Goal: Navigation & Orientation: Understand site structure

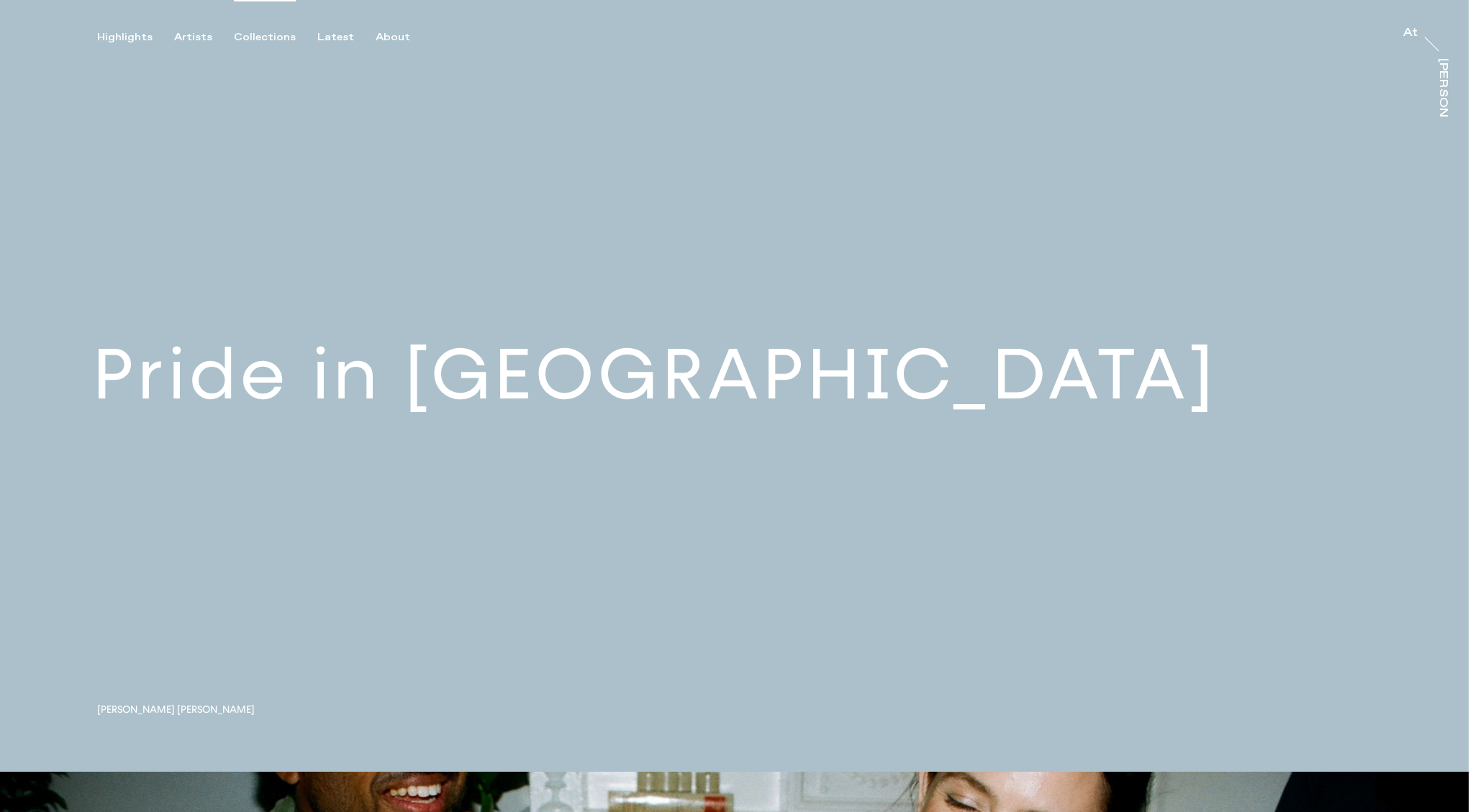
click at [262, 32] on div "Collections" at bounding box center [264, 37] width 62 height 13
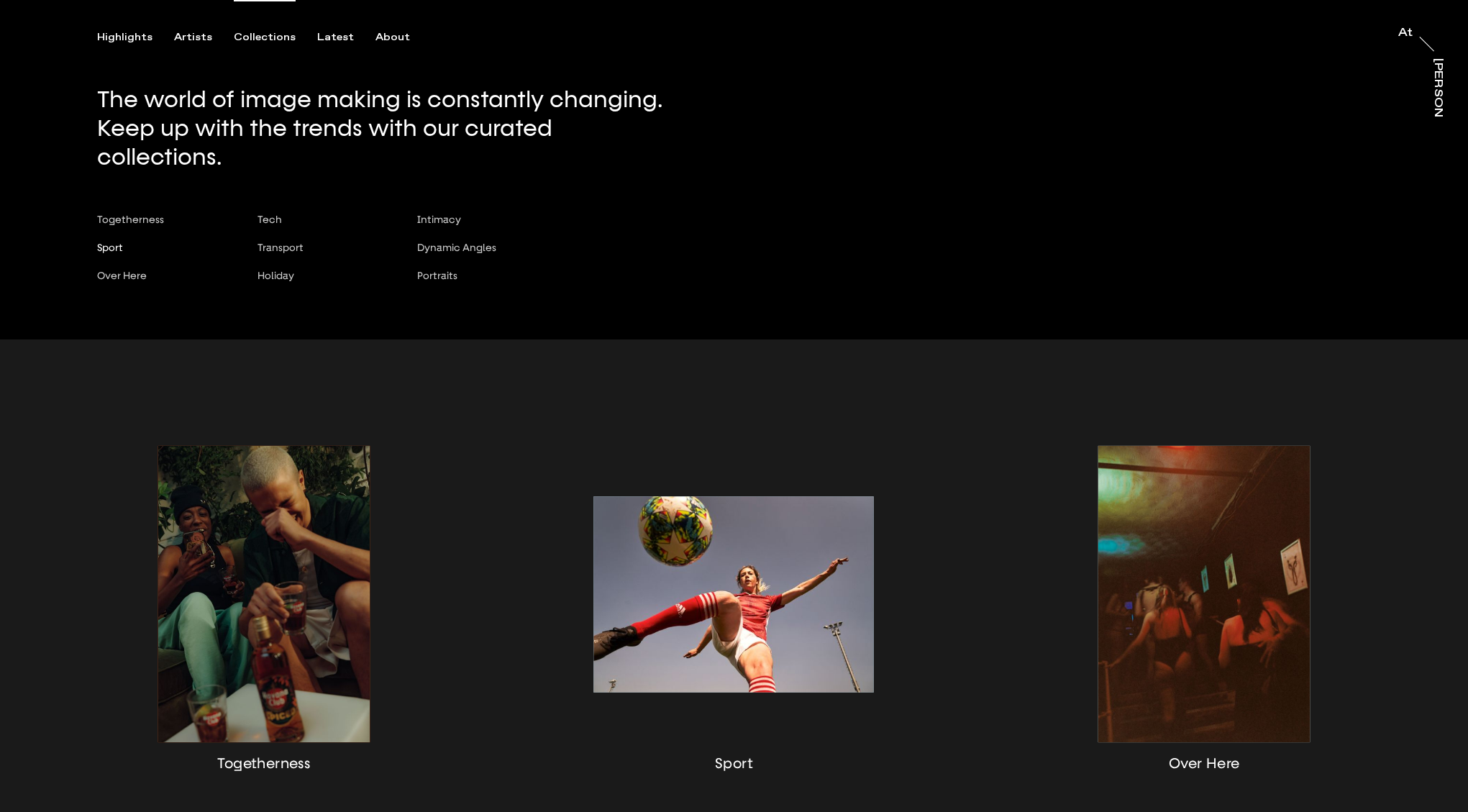
click at [111, 242] on span "Sport" at bounding box center [110, 247] width 26 height 11
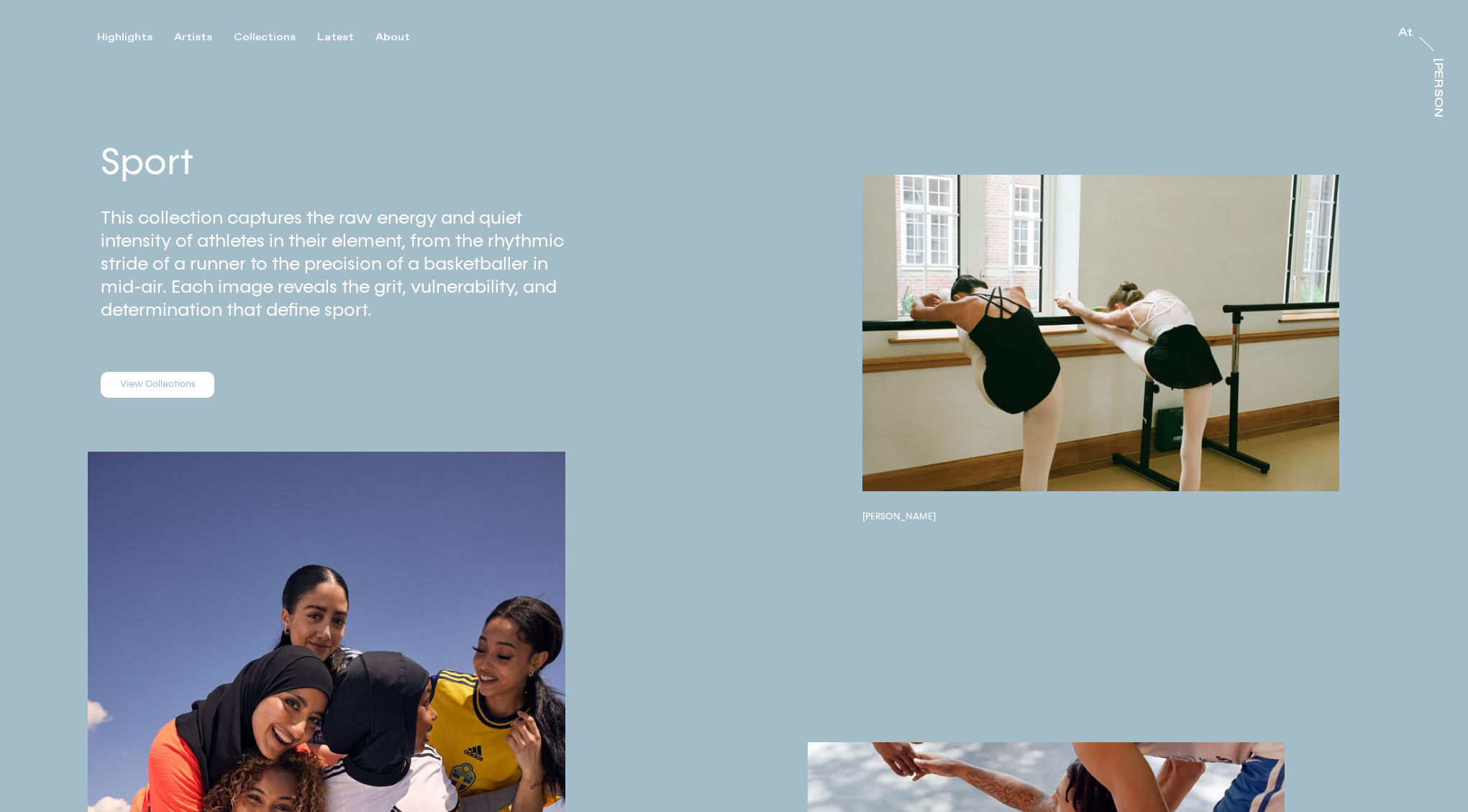
click at [1102, 383] on button "button" at bounding box center [1100, 333] width 477 height 317
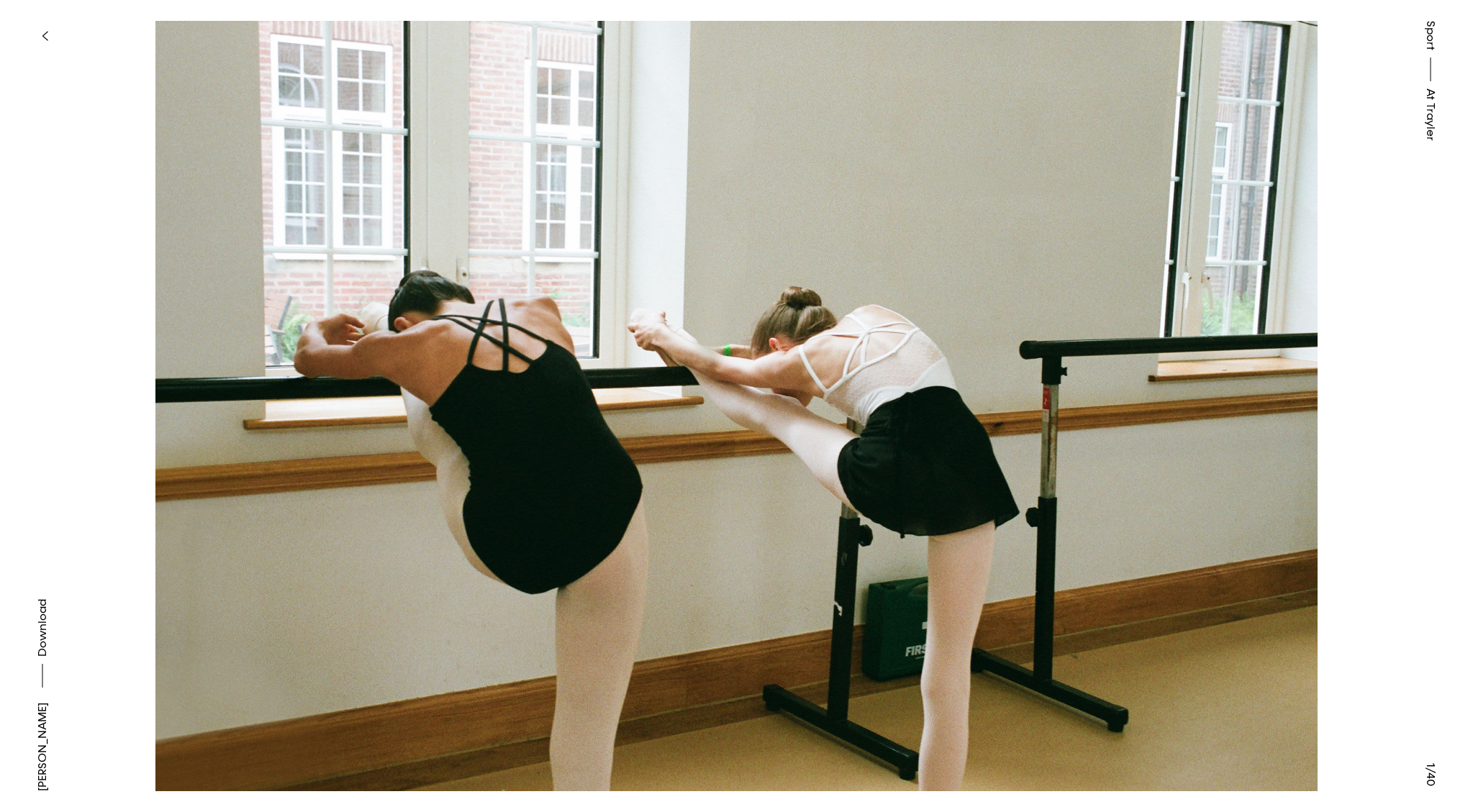
click at [1119, 242] on button at bounding box center [1104, 203] width 736 height 406
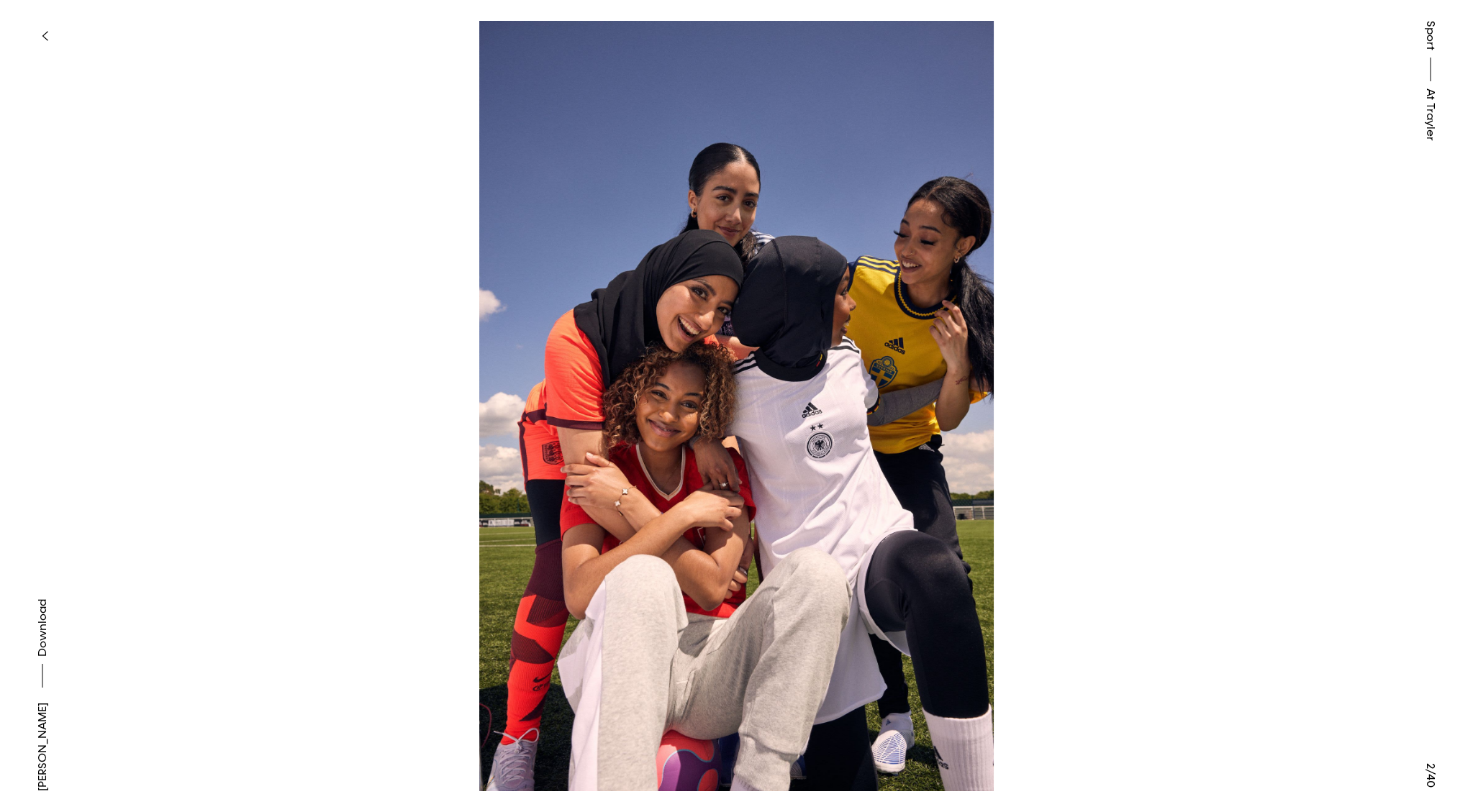
click at [1119, 242] on button at bounding box center [1104, 203] width 736 height 406
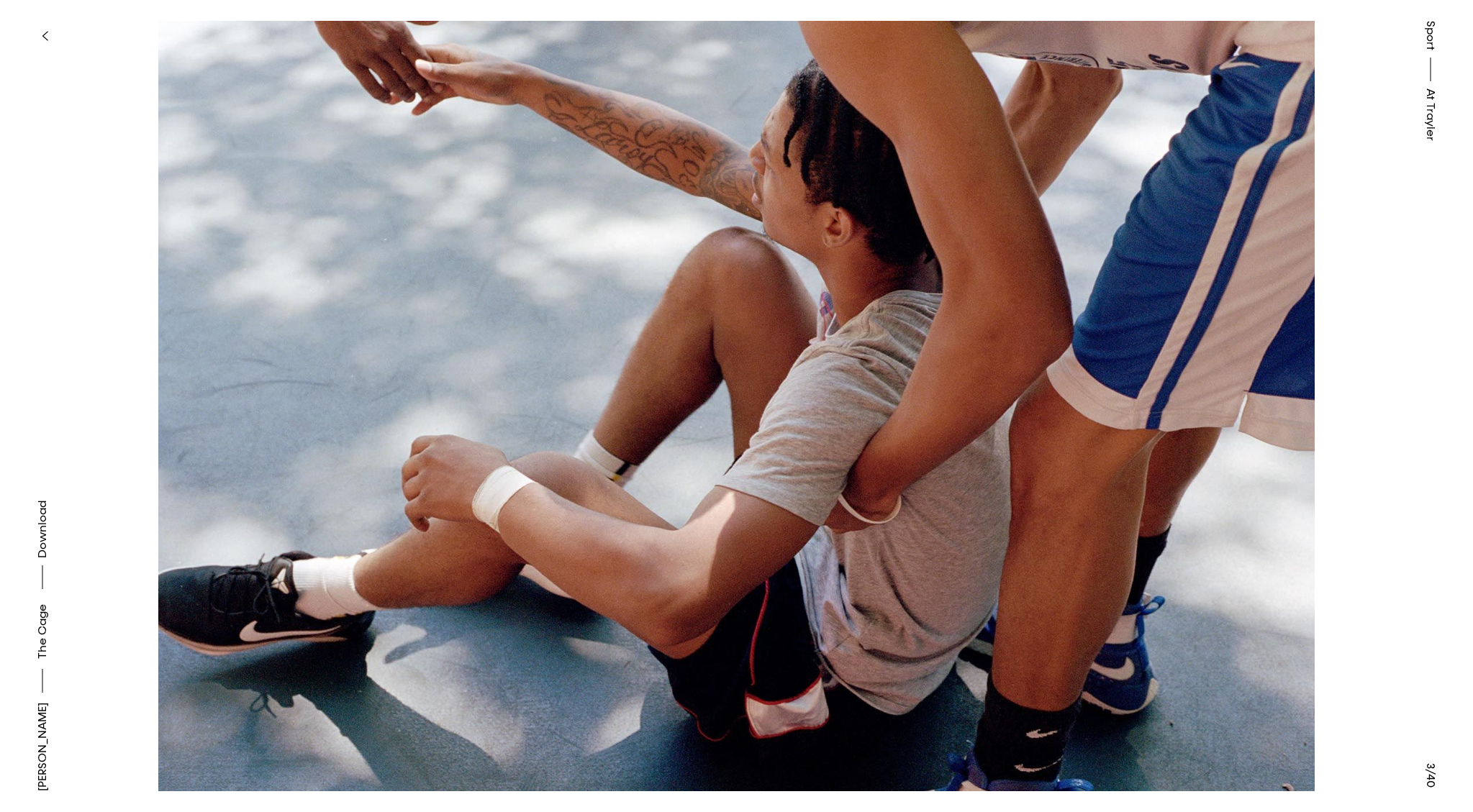
click at [43, 28] on button "button" at bounding box center [44, 36] width 31 height 31
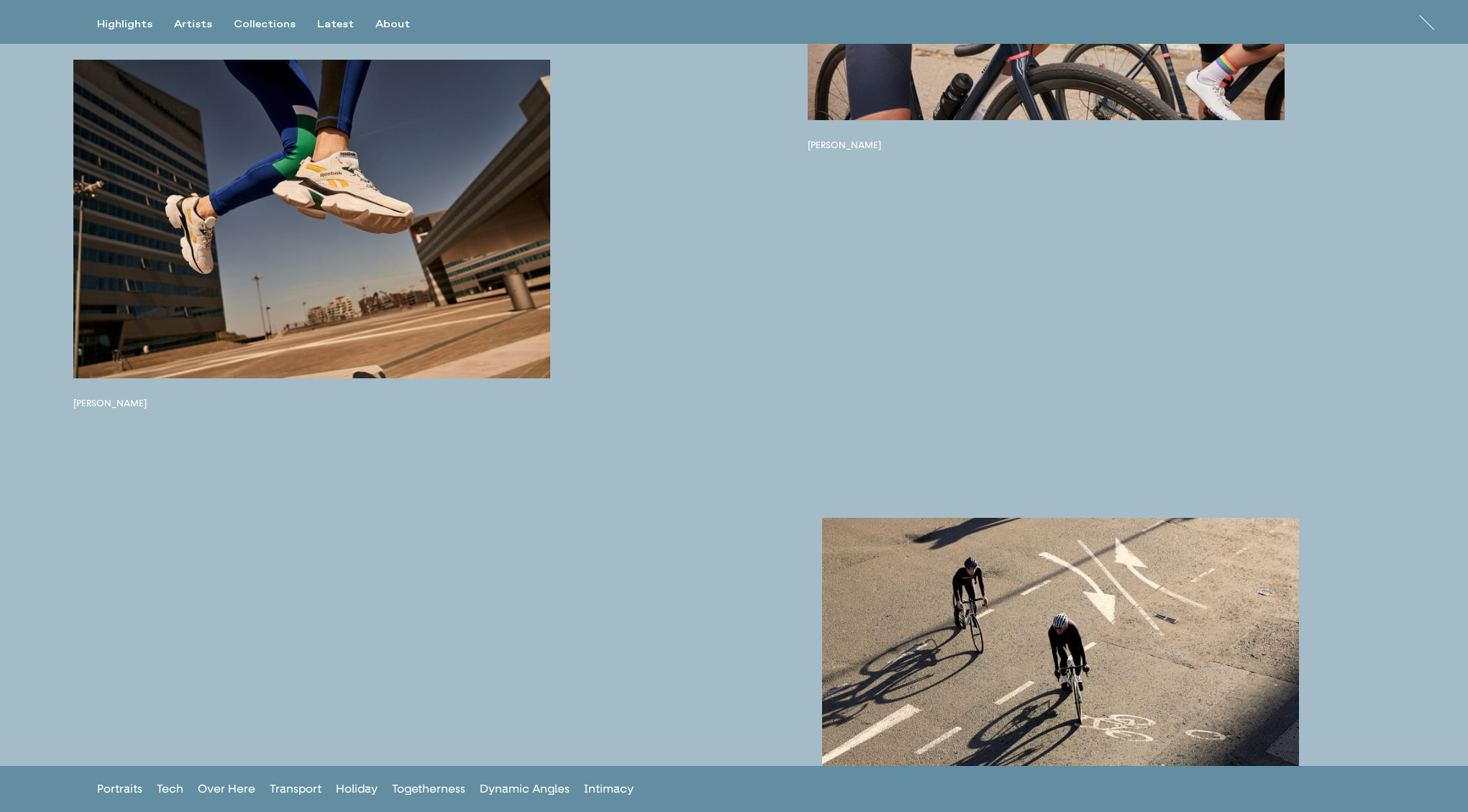
scroll to position [6852, 0]
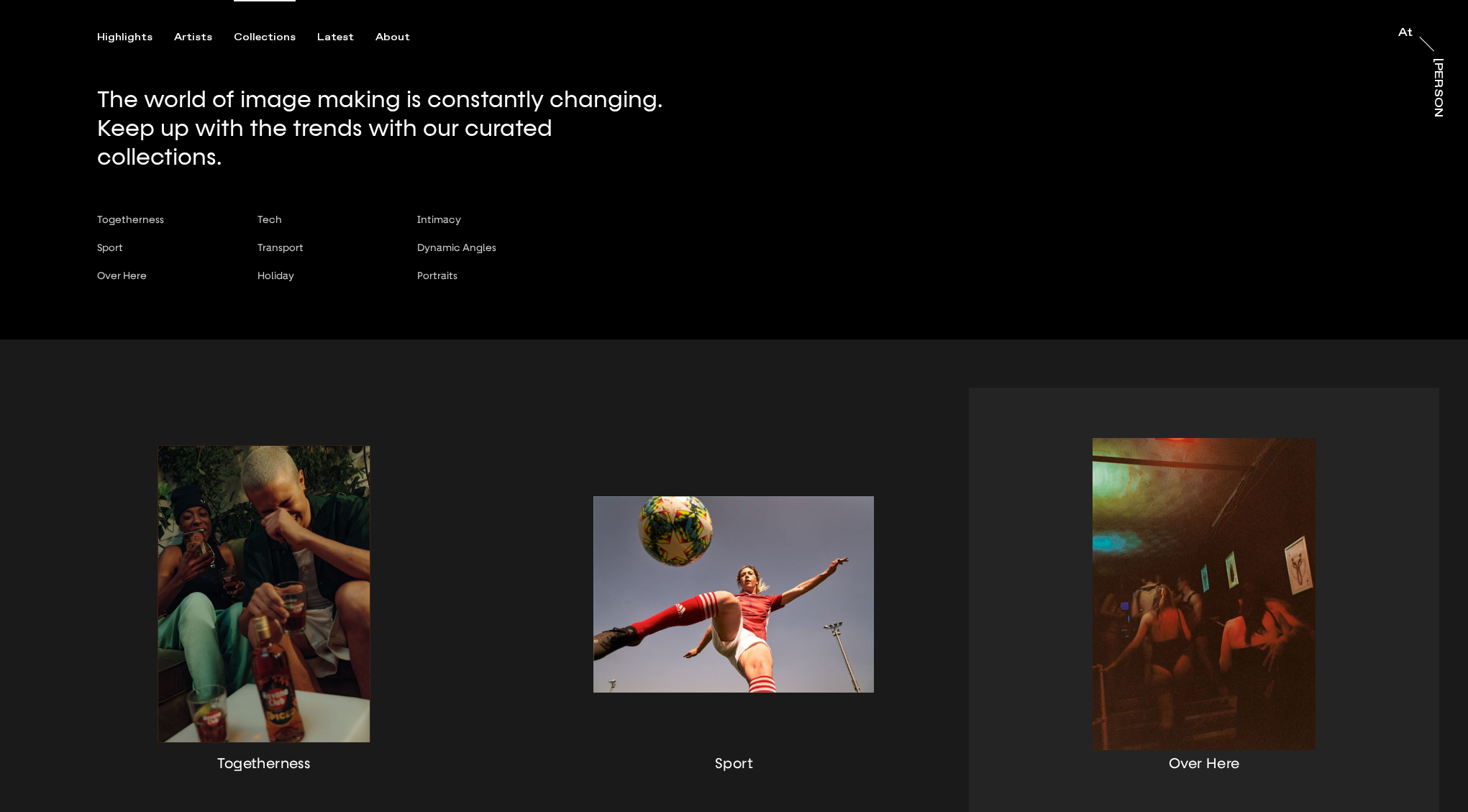
click at [1196, 514] on div "button" at bounding box center [1204, 612] width 471 height 449
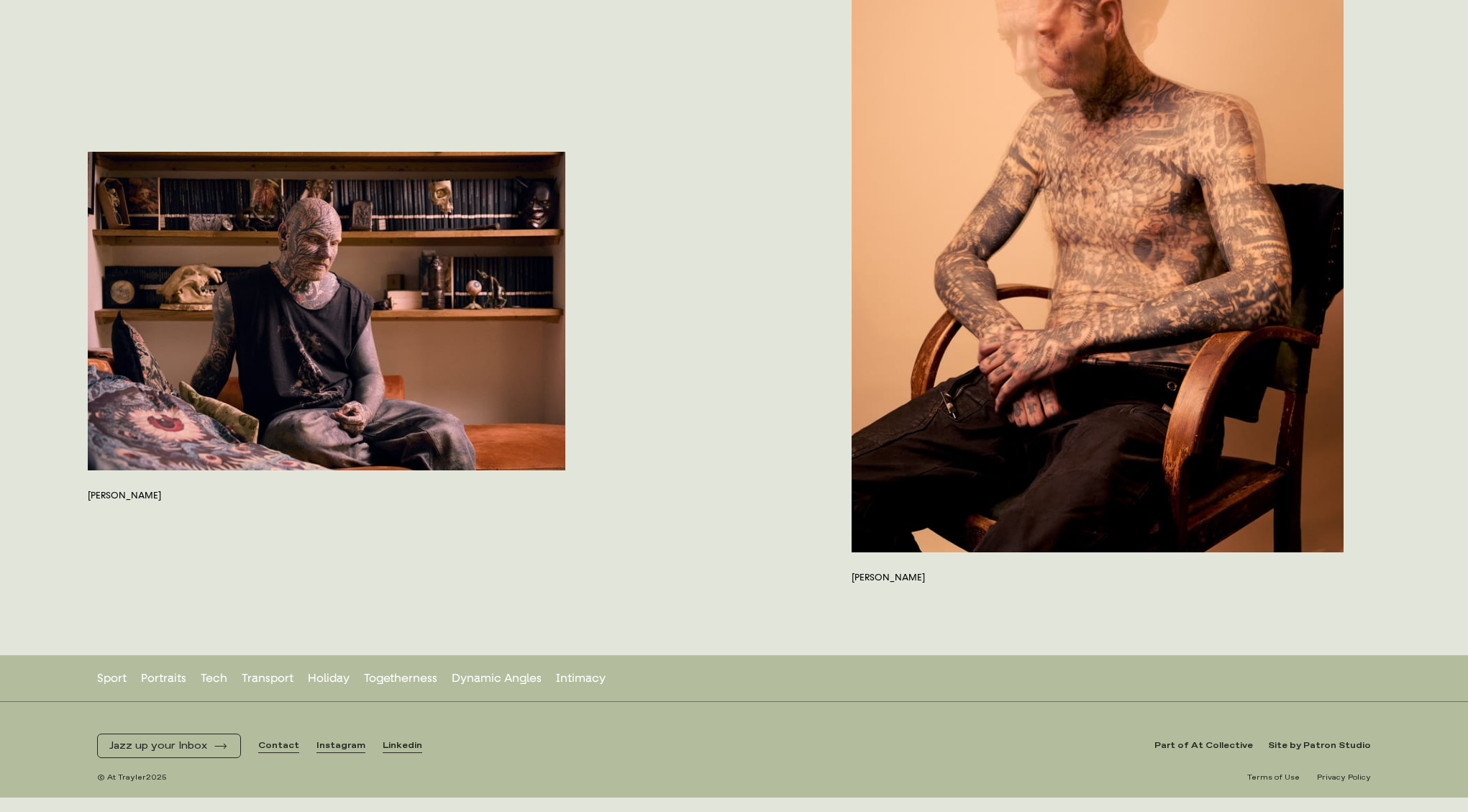
scroll to position [9009, 0]
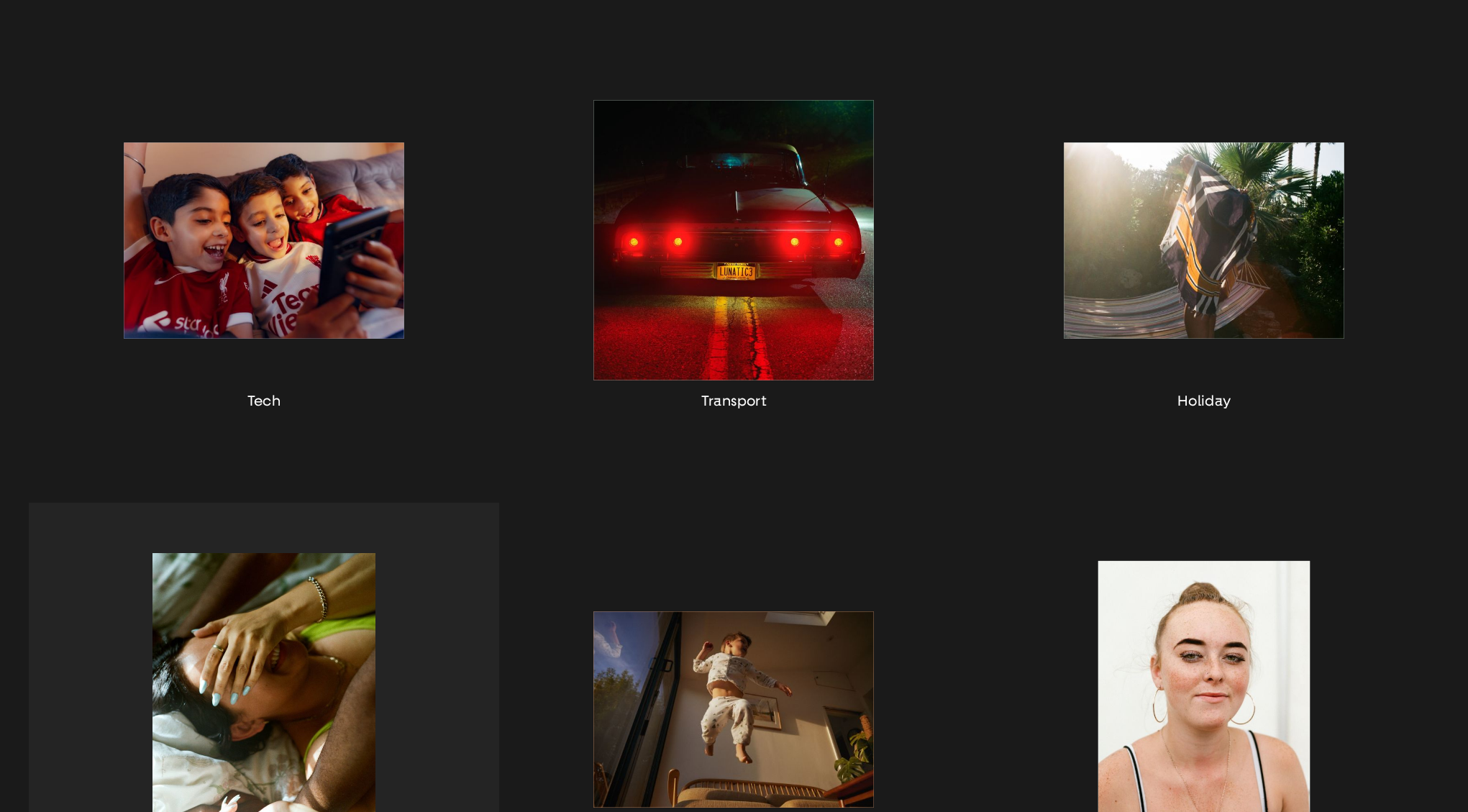
scroll to position [829, 0]
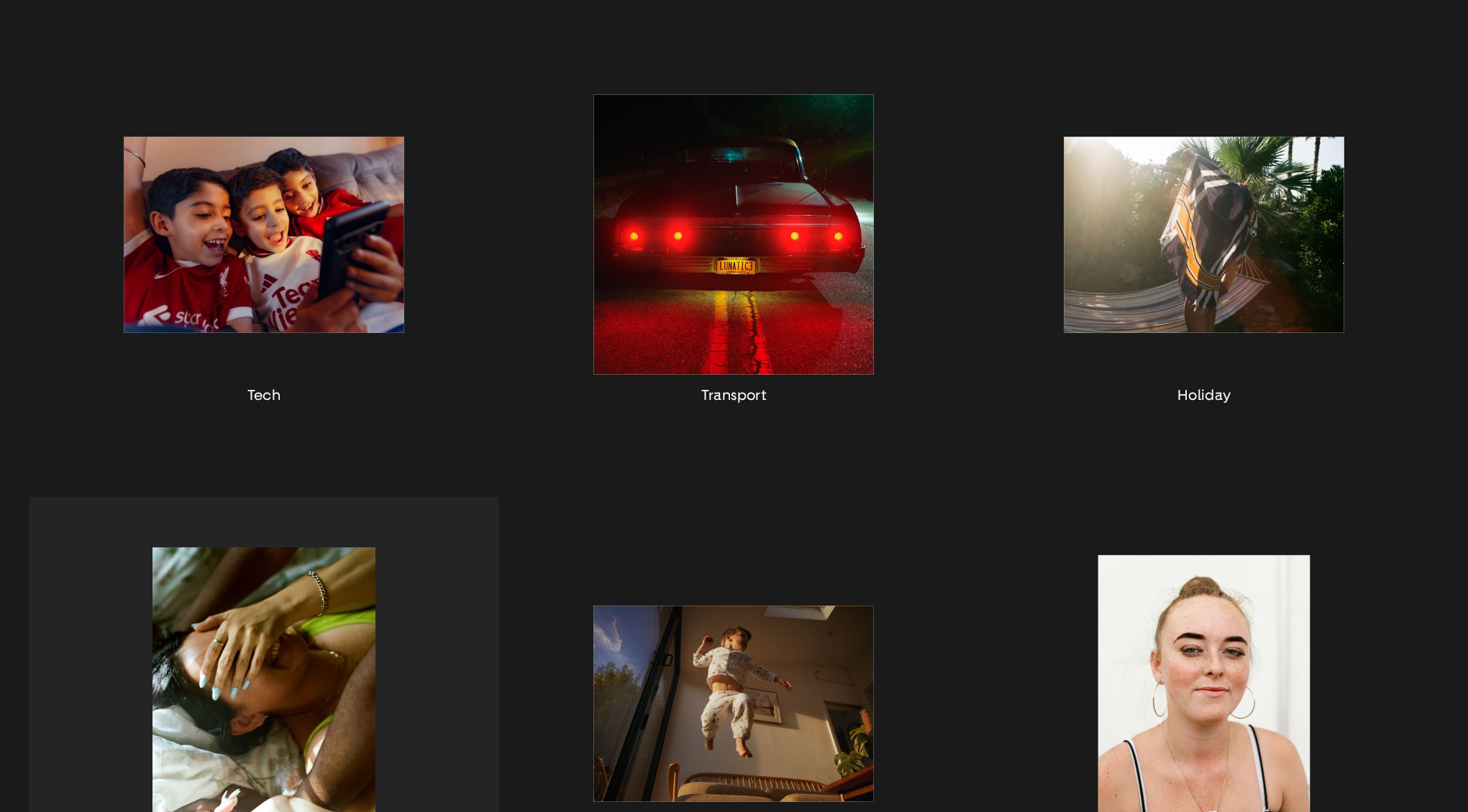
click at [297, 662] on div "button" at bounding box center [264, 721] width 471 height 449
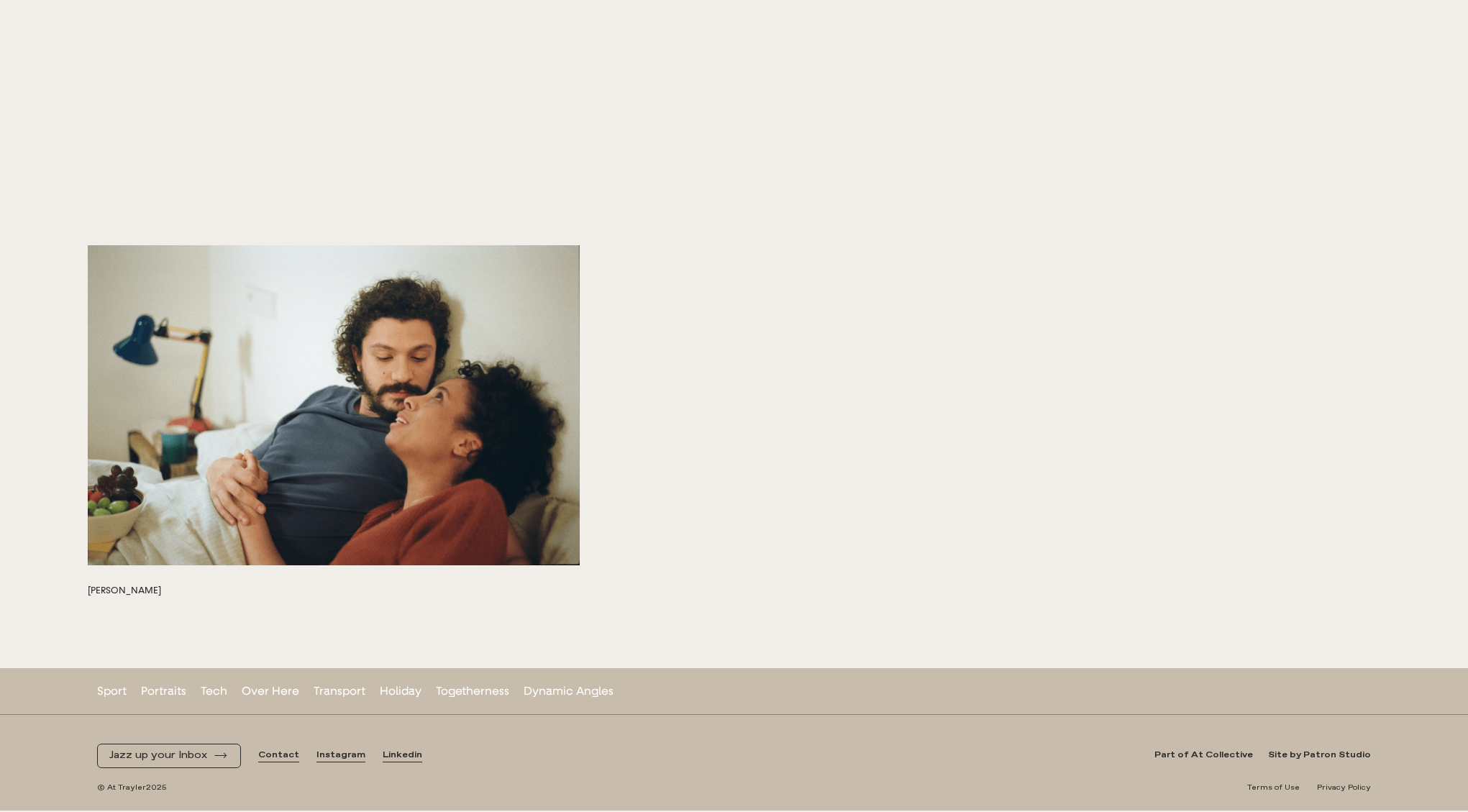
scroll to position [10737, 0]
